Goal: Task Accomplishment & Management: Manage account settings

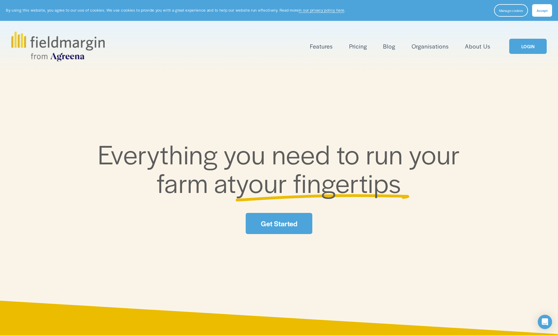
click at [521, 48] on link "LOGIN" at bounding box center [527, 46] width 37 height 15
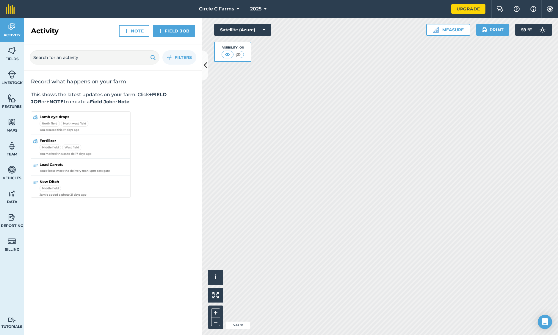
click at [263, 9] on button "2025" at bounding box center [258, 9] width 21 height 18
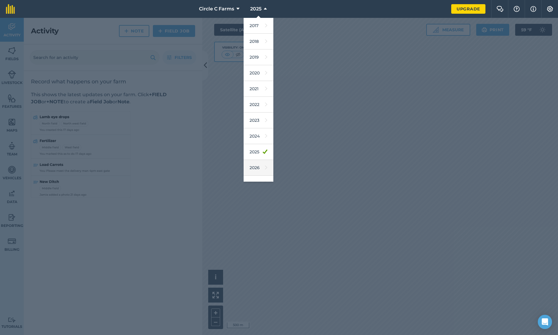
click at [260, 171] on link "2026" at bounding box center [259, 168] width 30 height 16
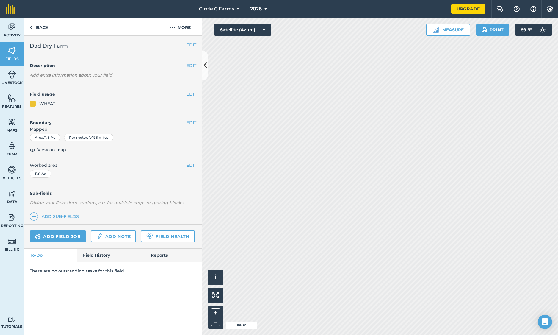
click at [192, 164] on button "EDIT" at bounding box center [191, 165] width 10 height 7
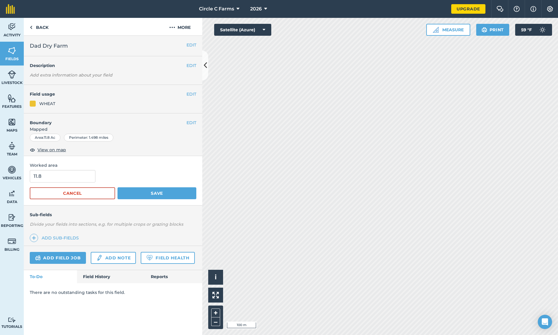
click at [190, 123] on button "EDIT" at bounding box center [191, 122] width 10 height 7
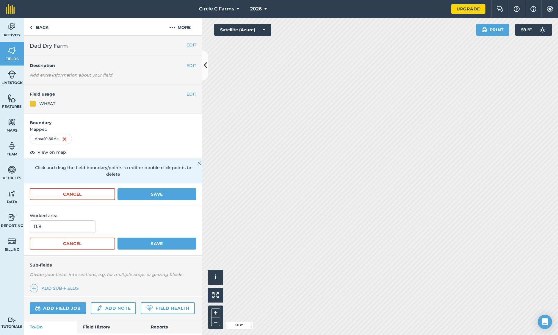
click at [151, 190] on button "Save" at bounding box center [156, 194] width 79 height 12
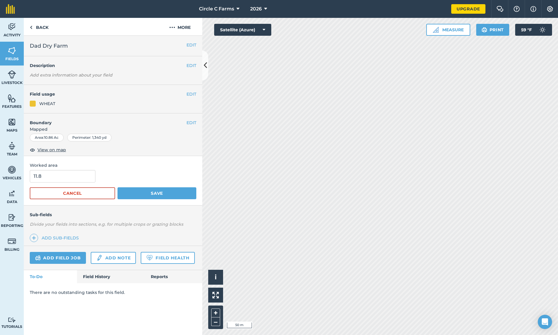
click at [154, 193] on button "Save" at bounding box center [156, 193] width 79 height 12
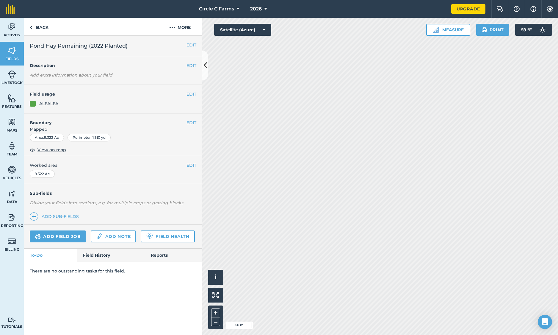
click at [194, 95] on button "EDIT" at bounding box center [191, 94] width 10 height 7
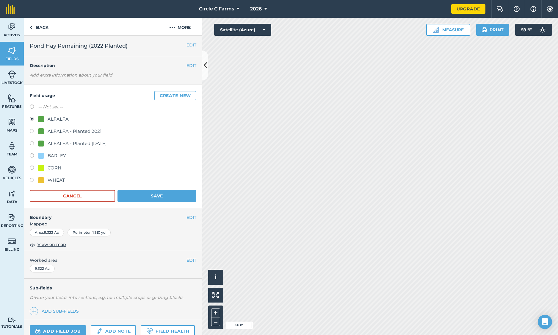
click at [192, 218] on button "EDIT" at bounding box center [191, 217] width 10 height 7
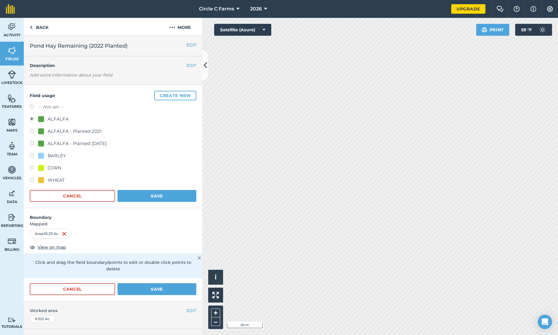
click at [153, 284] on button "Save" at bounding box center [156, 289] width 79 height 12
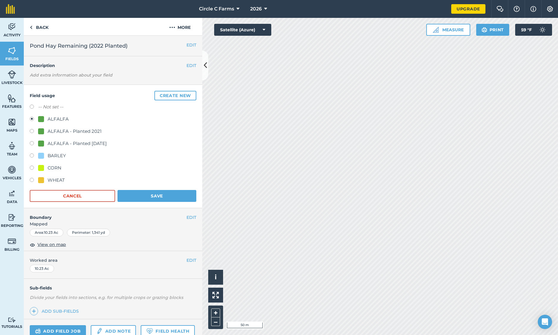
click at [157, 197] on button "Save" at bounding box center [156, 196] width 79 height 12
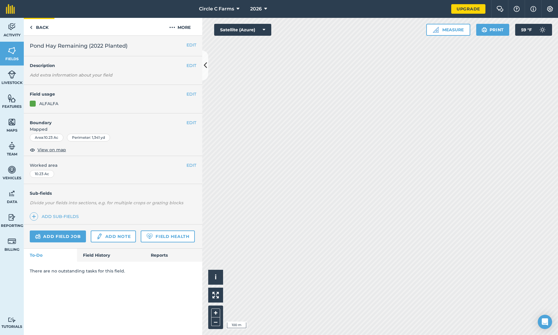
click at [34, 26] on link "Back" at bounding box center [39, 27] width 31 height 18
click at [36, 25] on link "Back" at bounding box center [39, 27] width 31 height 18
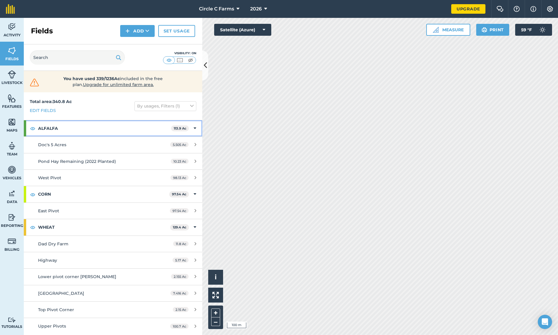
click at [197, 128] on div "ALFALFA 113.9 Ac" at bounding box center [113, 128] width 178 height 16
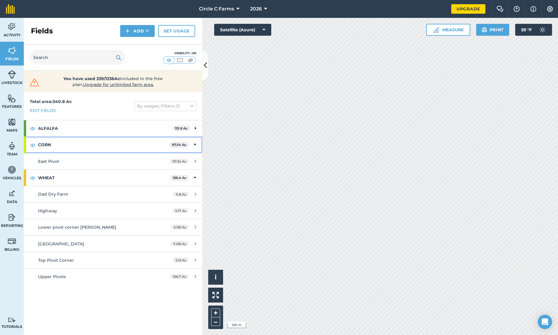
click at [194, 144] on icon at bounding box center [195, 144] width 3 height 7
